Goal: Information Seeking & Learning: Learn about a topic

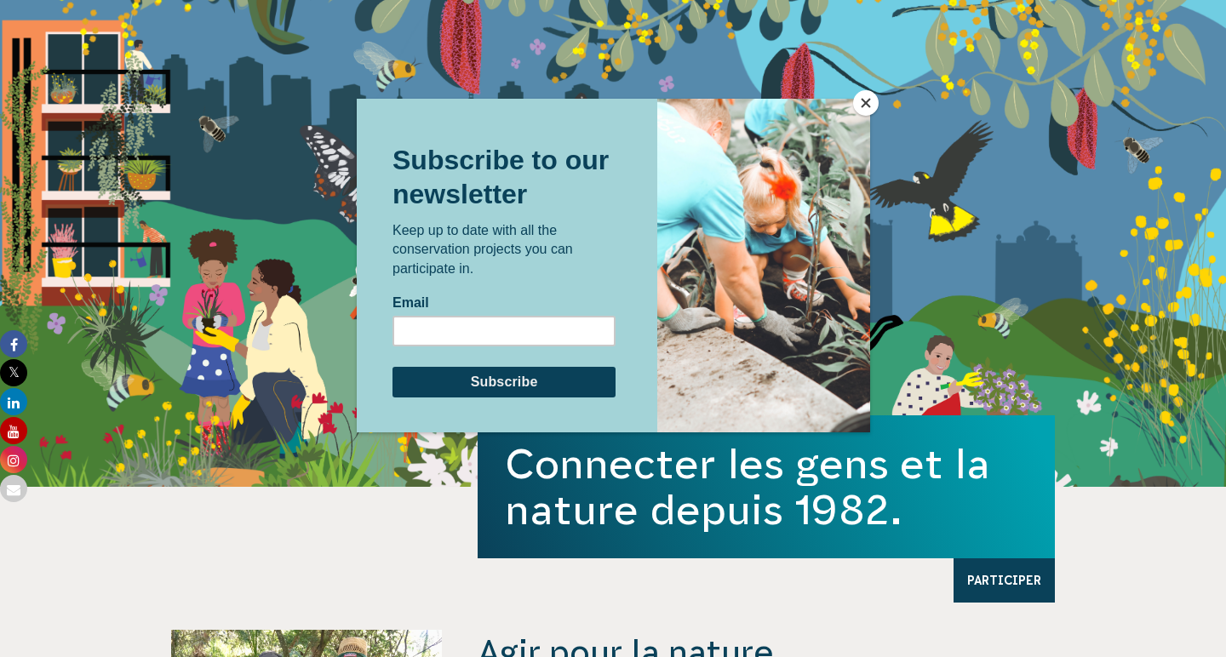
scroll to position [126, 0]
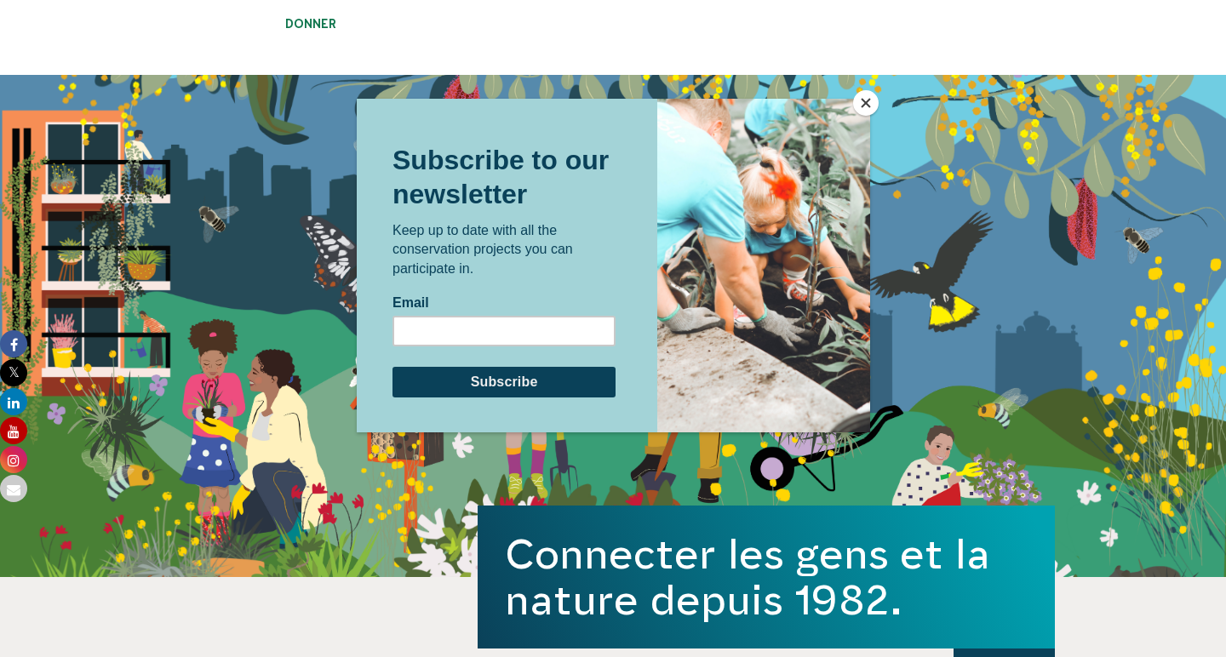
click at [870, 95] on button "FERMER" at bounding box center [866, 103] width 26 height 26
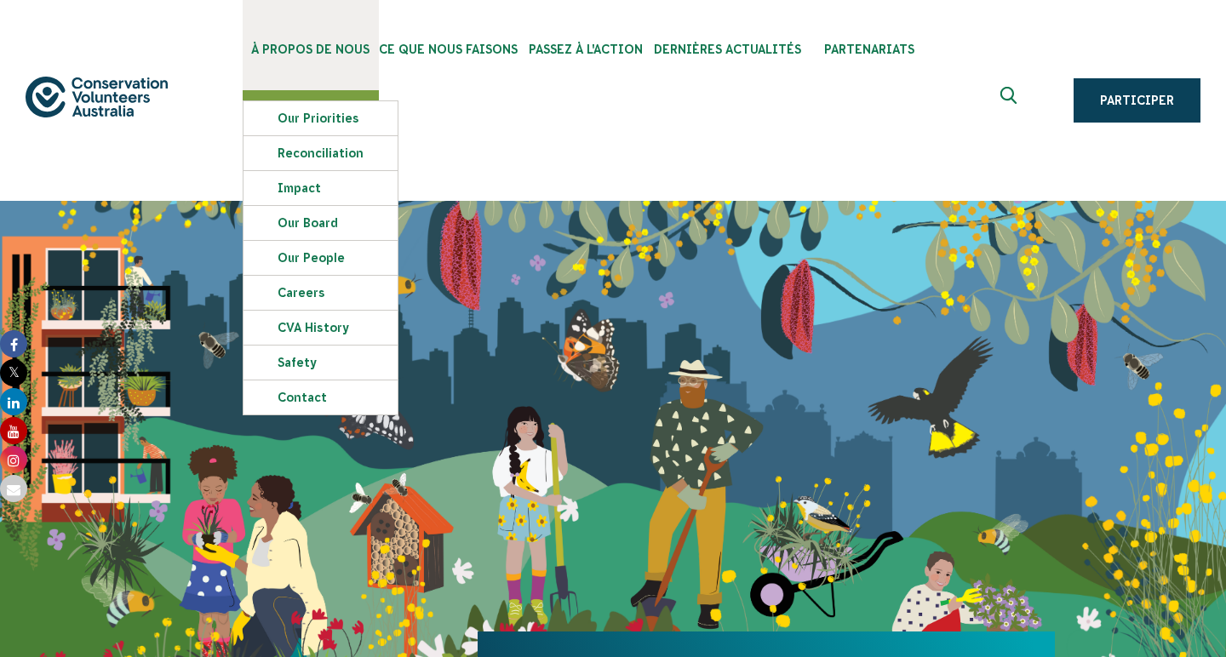
scroll to position [0, 0]
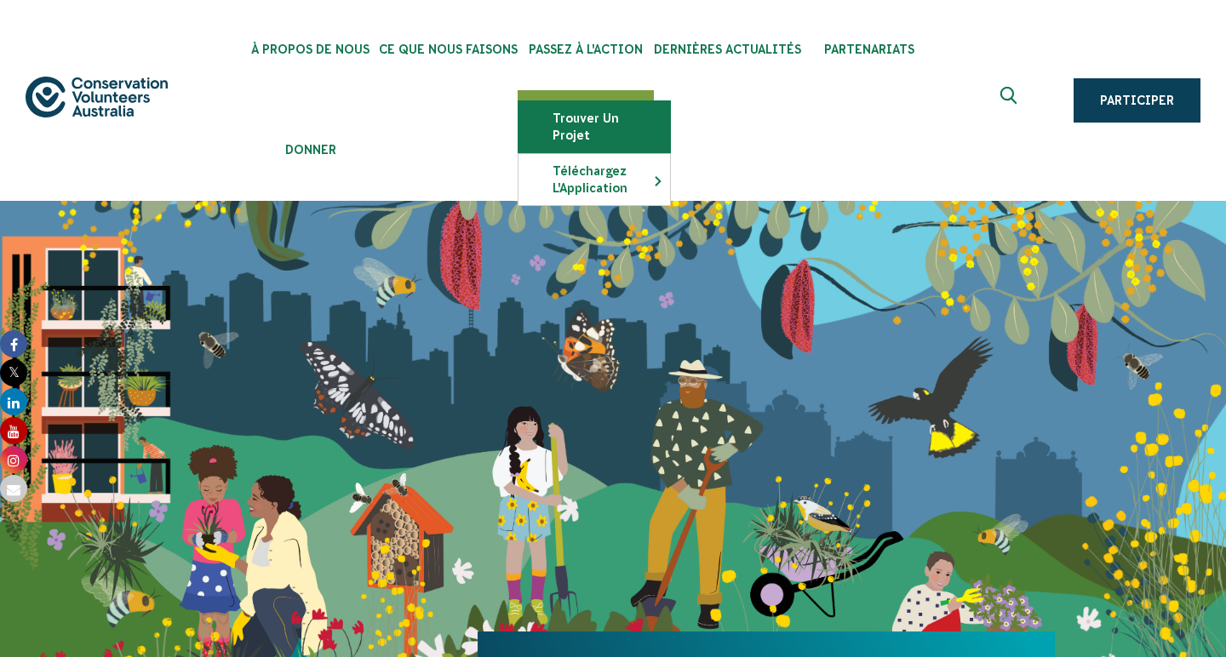
click at [569, 124] on link "Trouver Un Projet" at bounding box center [595, 126] width 152 height 51
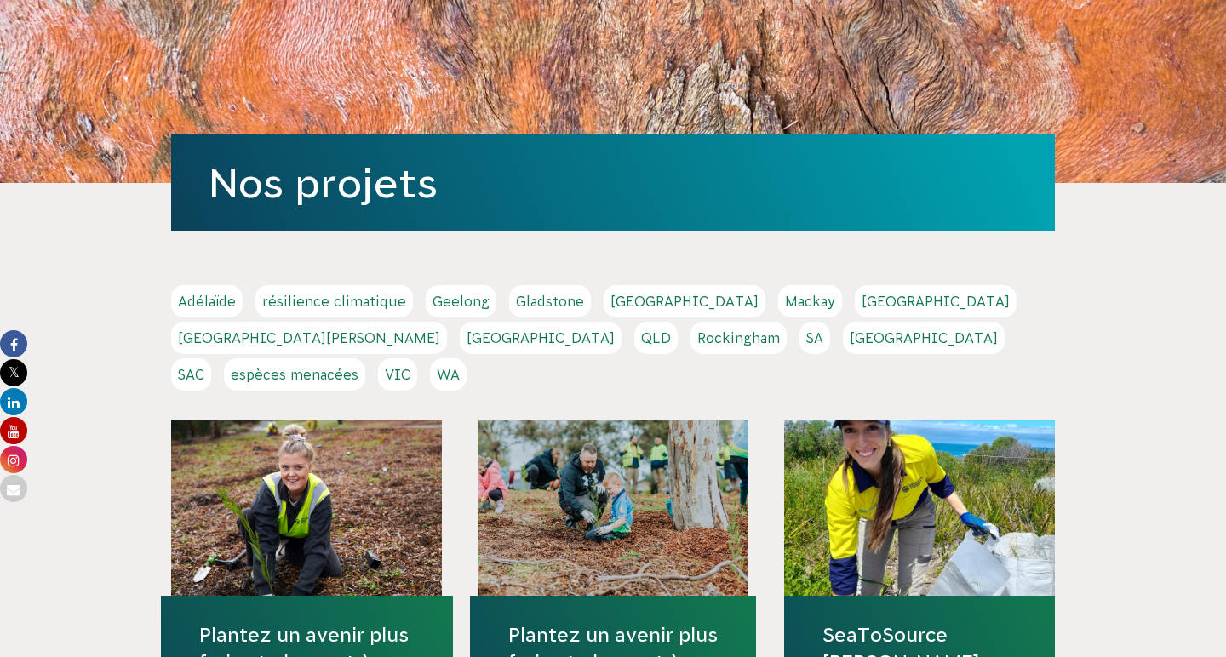
scroll to position [243, 0]
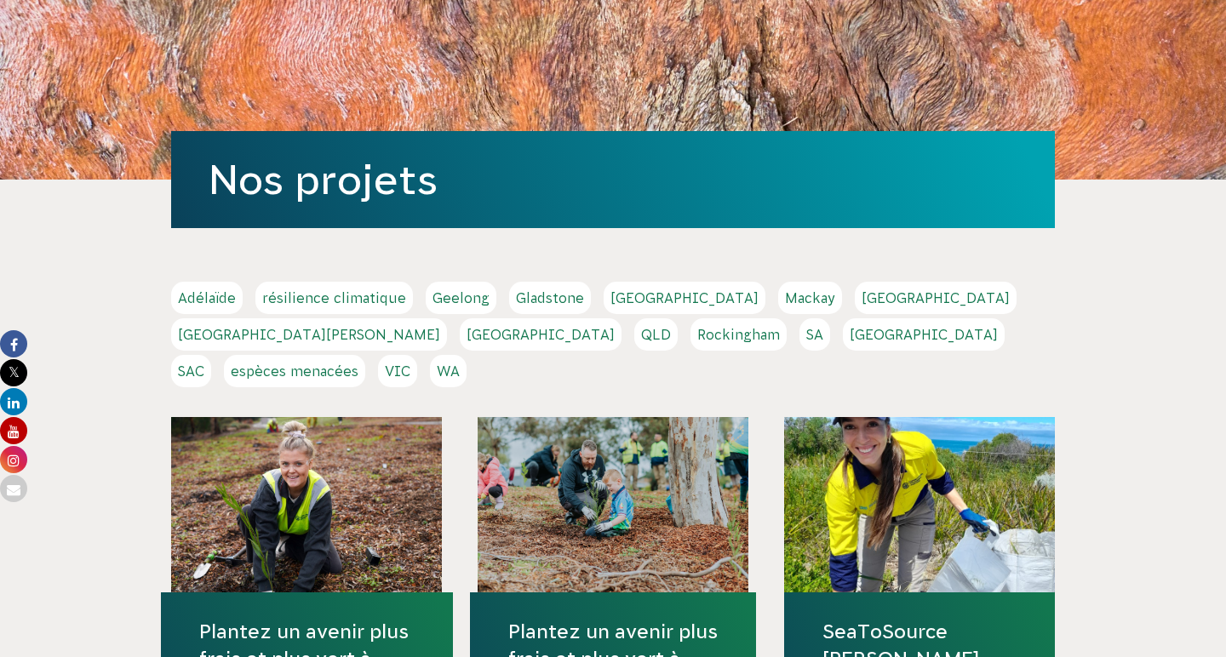
click at [447, 319] on link "[GEOGRAPHIC_DATA][PERSON_NAME]" at bounding box center [309, 335] width 276 height 32
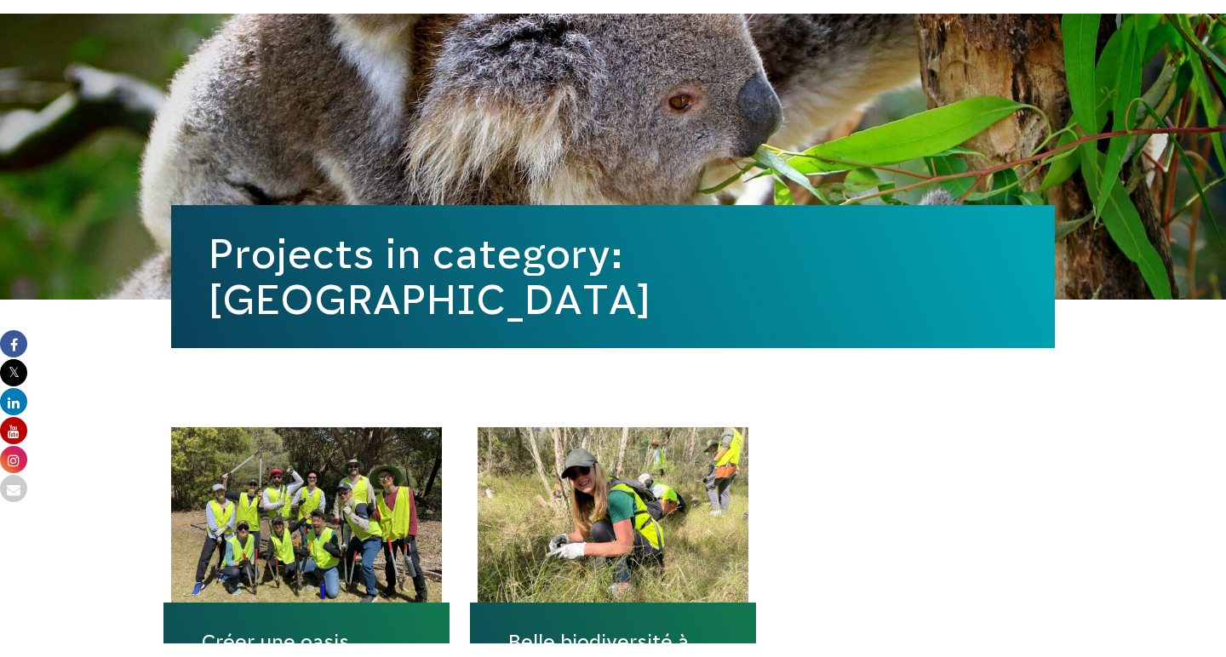
scroll to position [606, 0]
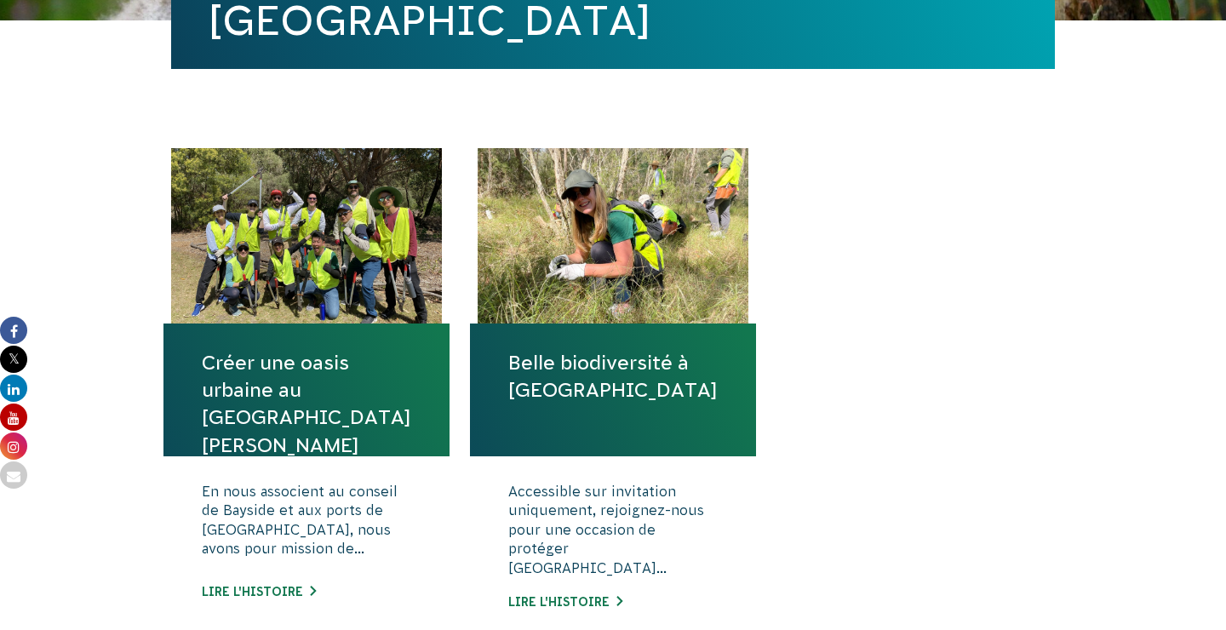
click at [631, 349] on link "Belle biodiversité à [GEOGRAPHIC_DATA]" at bounding box center [613, 376] width 210 height 55
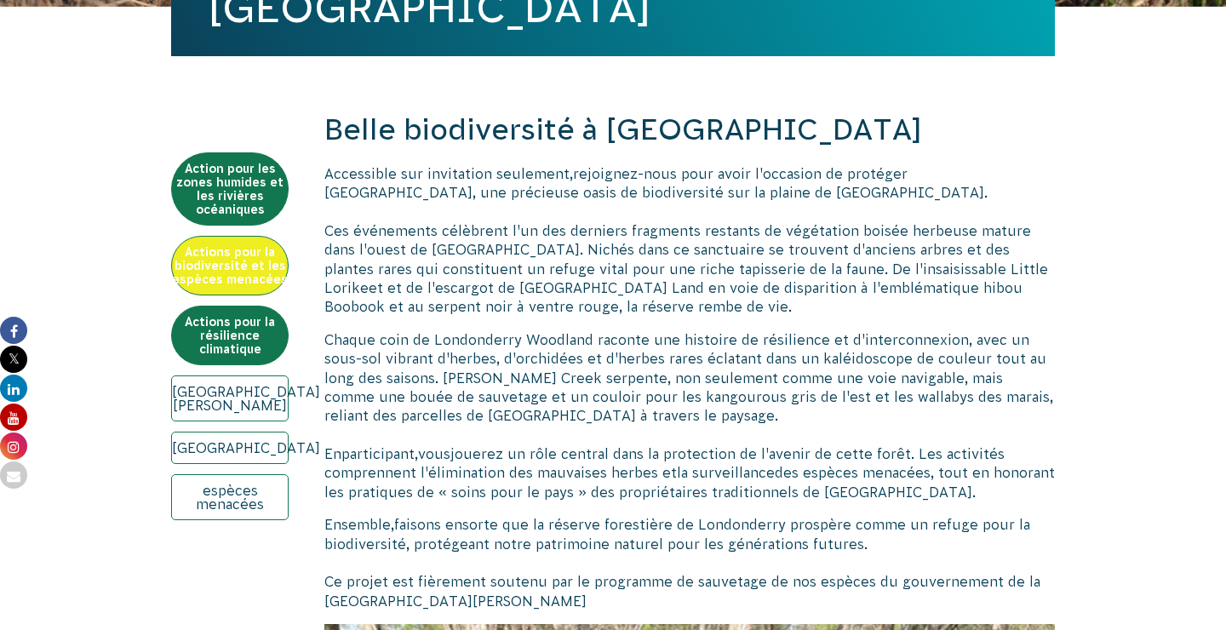
scroll to position [621, 0]
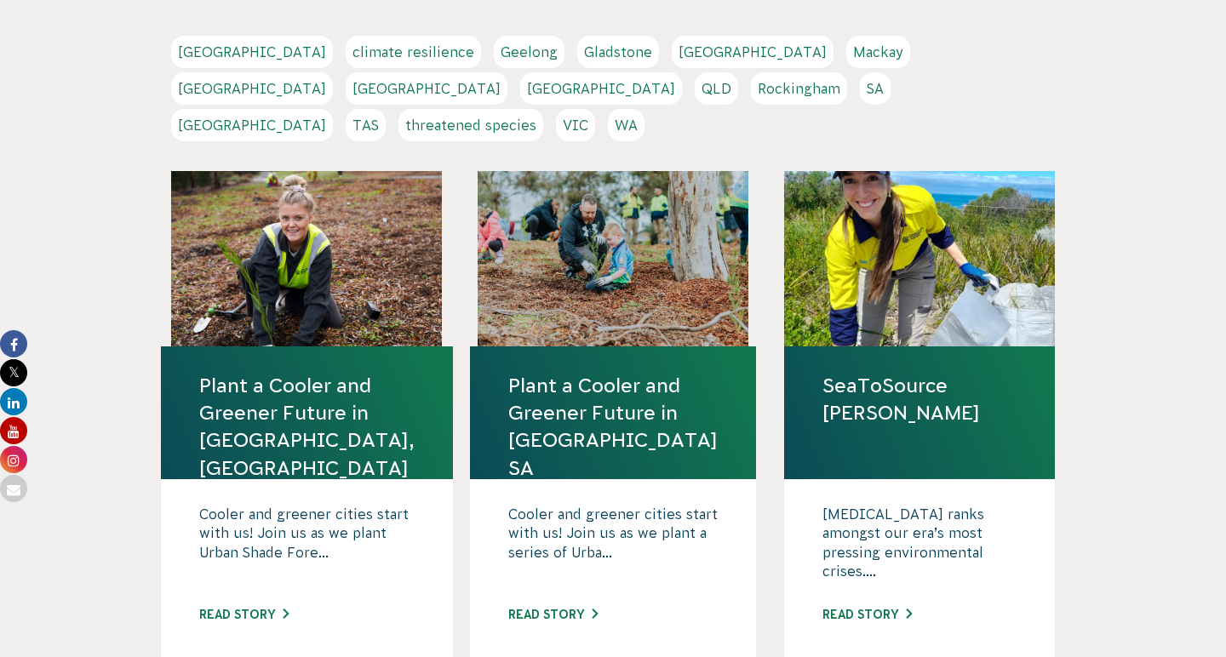
scroll to position [420, 0]
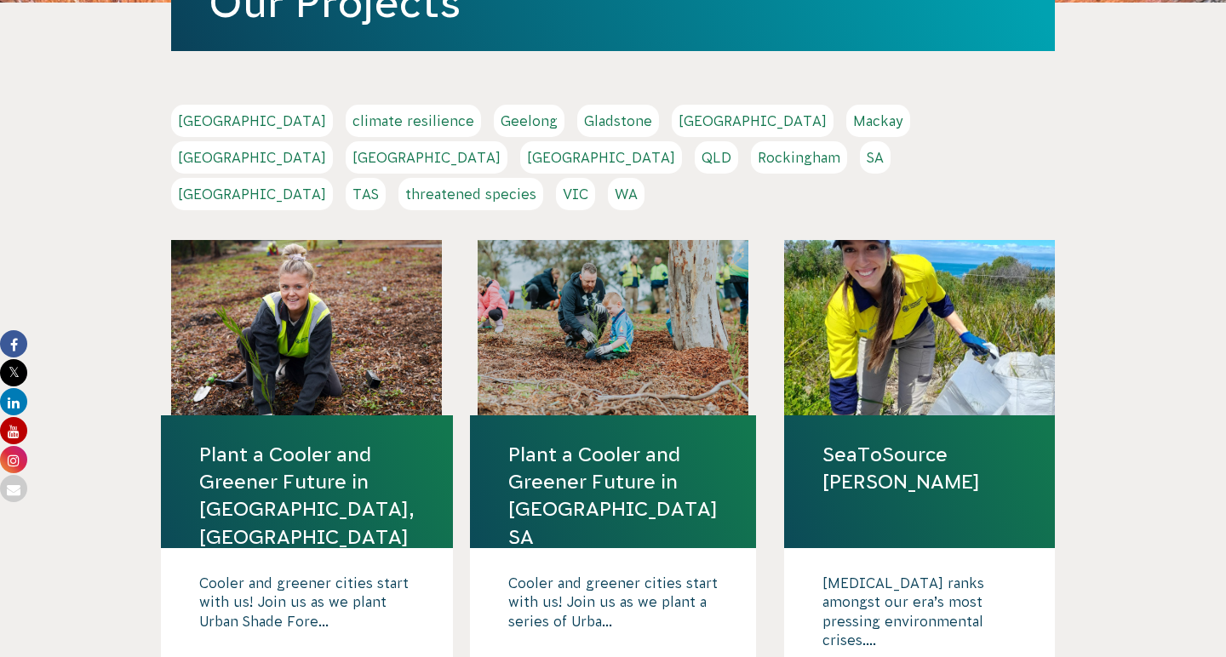
click at [595, 178] on link "VIC" at bounding box center [575, 194] width 39 height 32
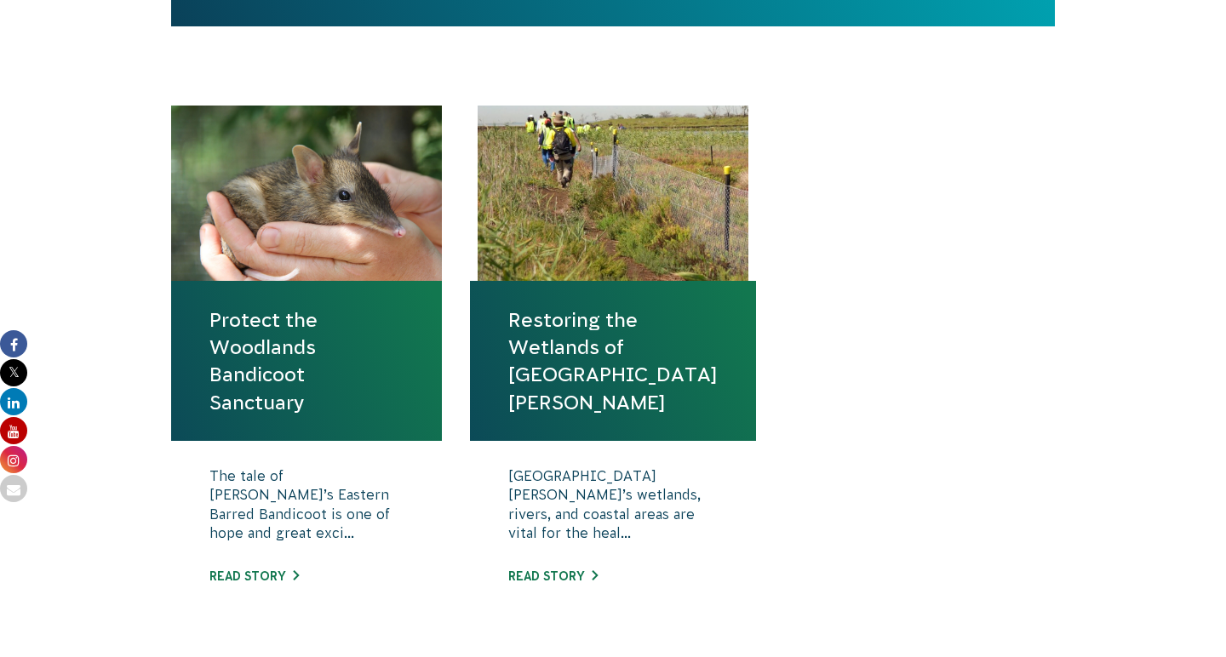
scroll to position [650, 0]
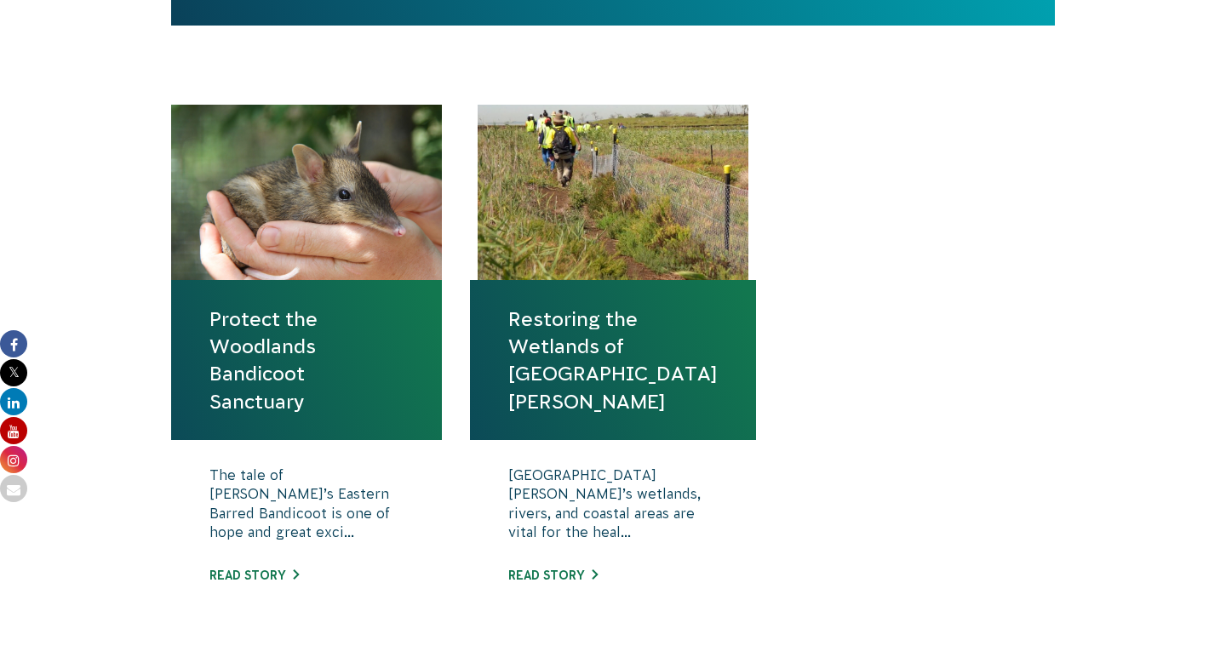
click at [337, 309] on link "Protect the Woodlands Bandicoot Sanctuary" at bounding box center [307, 361] width 194 height 110
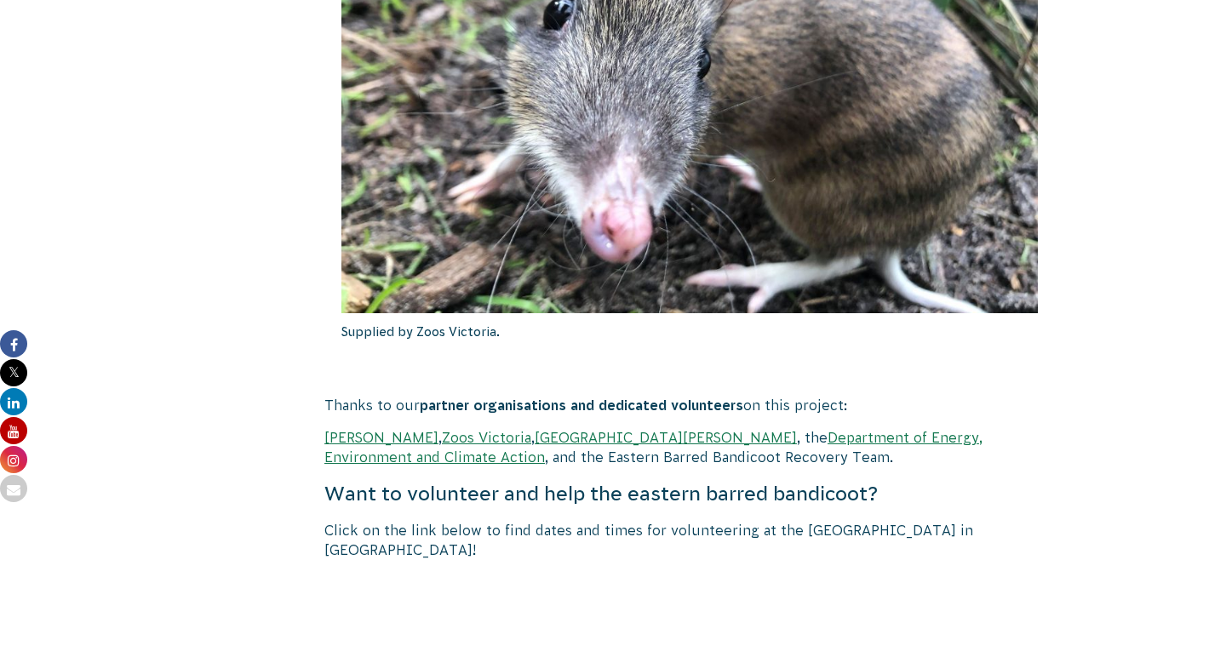
scroll to position [2593, 0]
